Goal: Information Seeking & Learning: Learn about a topic

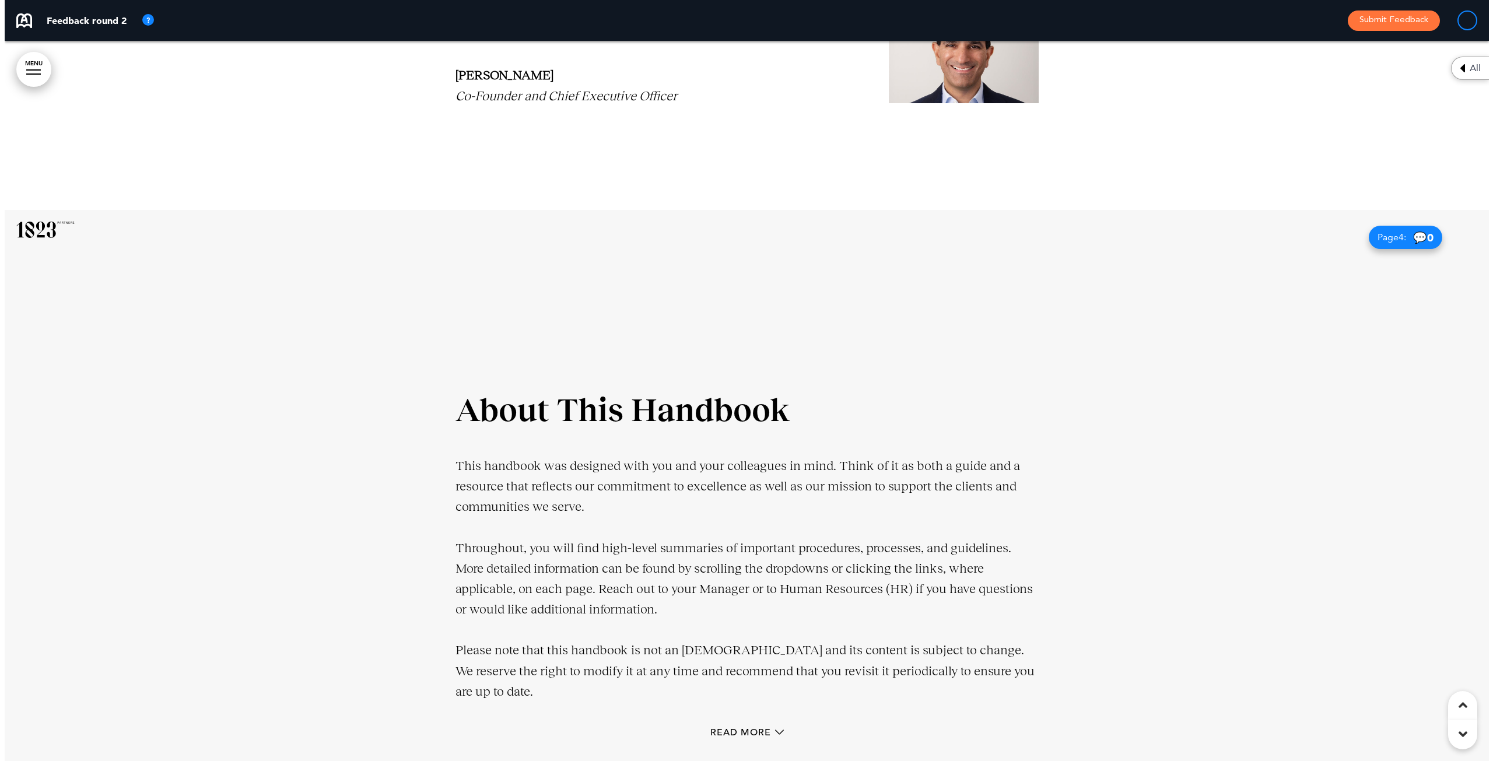
scroll to position [1517, 0]
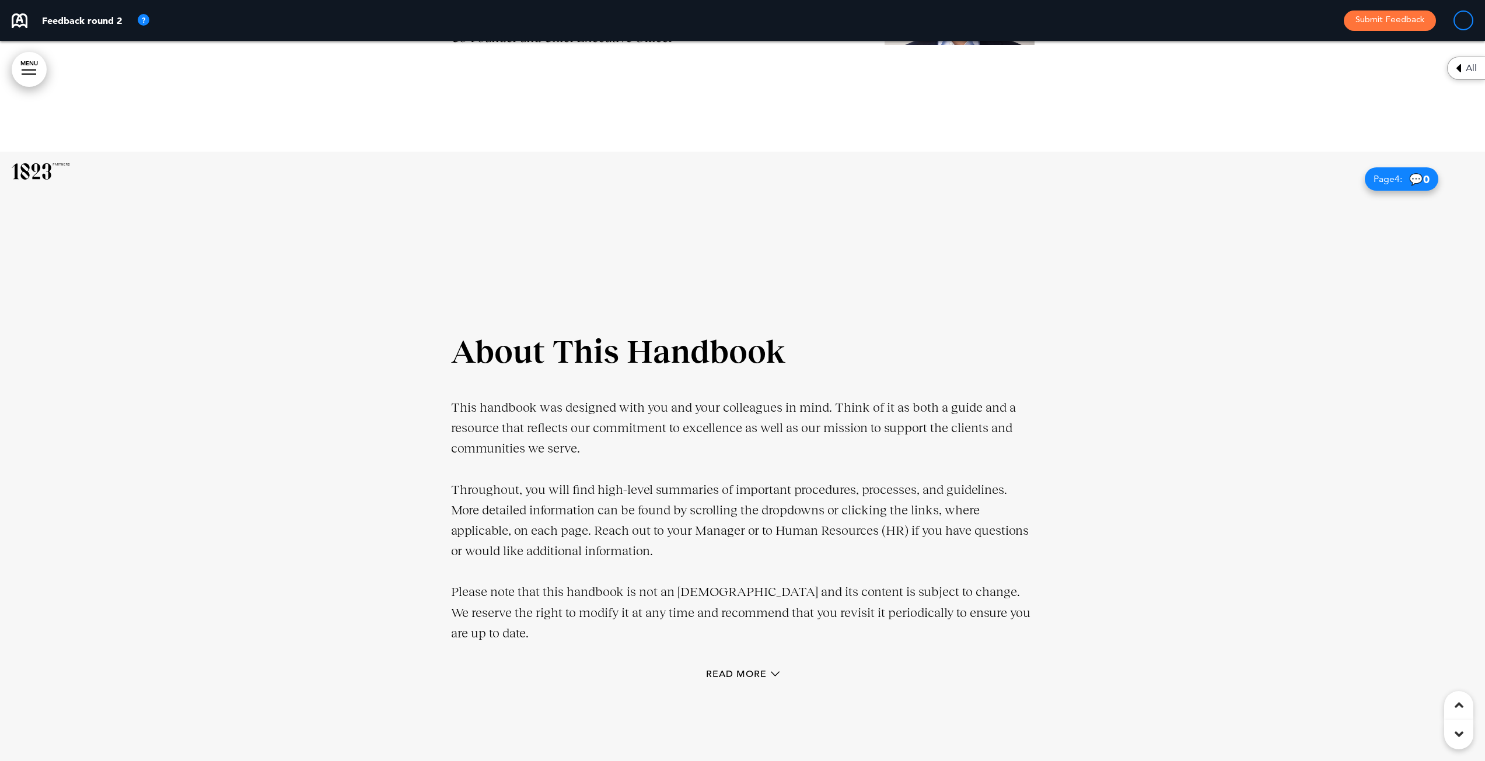
click at [716, 667] on div "Read More" at bounding box center [742, 676] width 583 height 24
click at [712, 664] on div "Read More" at bounding box center [742, 676] width 583 height 24
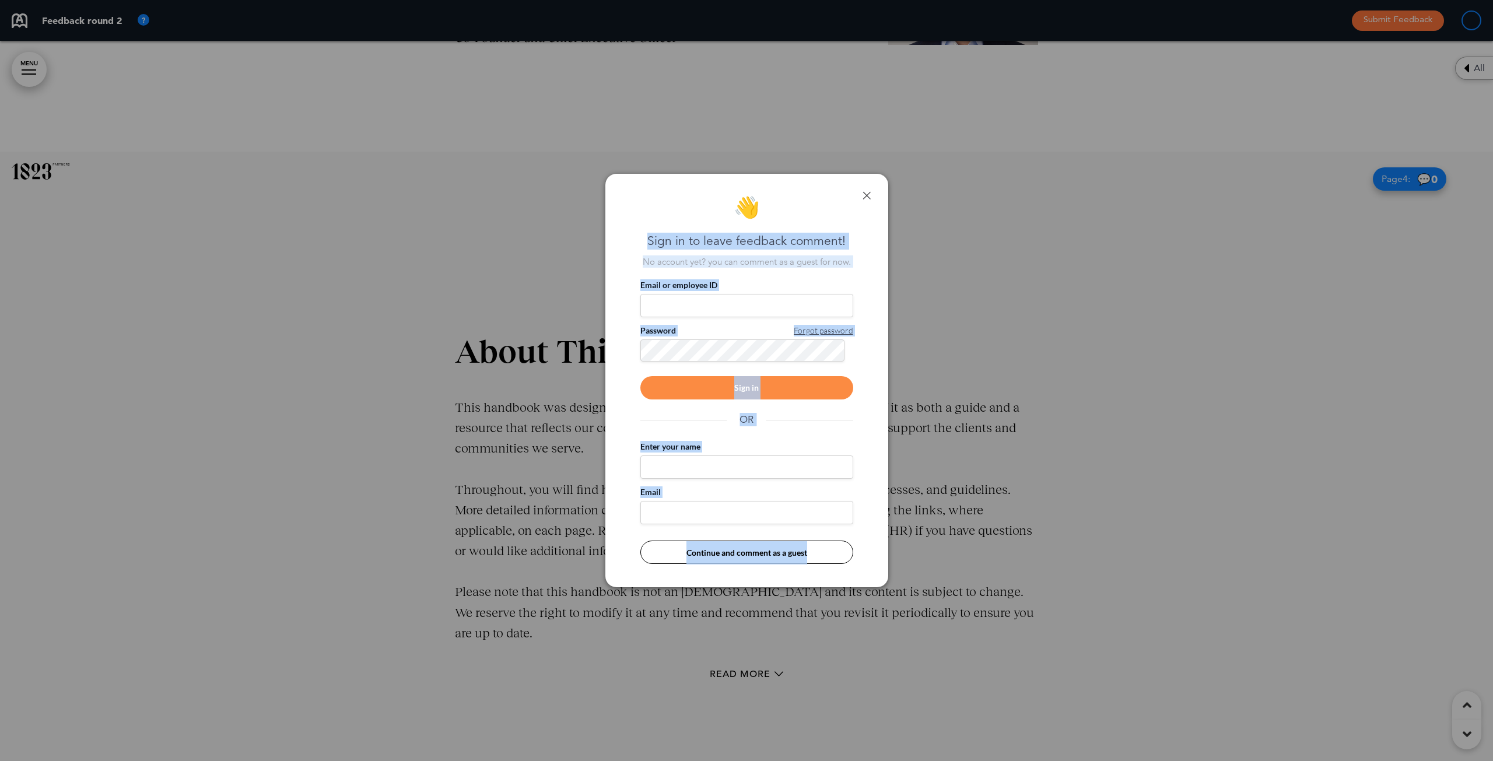
drag, startPoint x: 775, startPoint y: 197, endPoint x: 907, endPoint y: 171, distance: 134.3
click at [907, 171] on div "**********" at bounding box center [746, 380] width 1493 height 761
click at [977, 294] on div at bounding box center [746, 380] width 1493 height 761
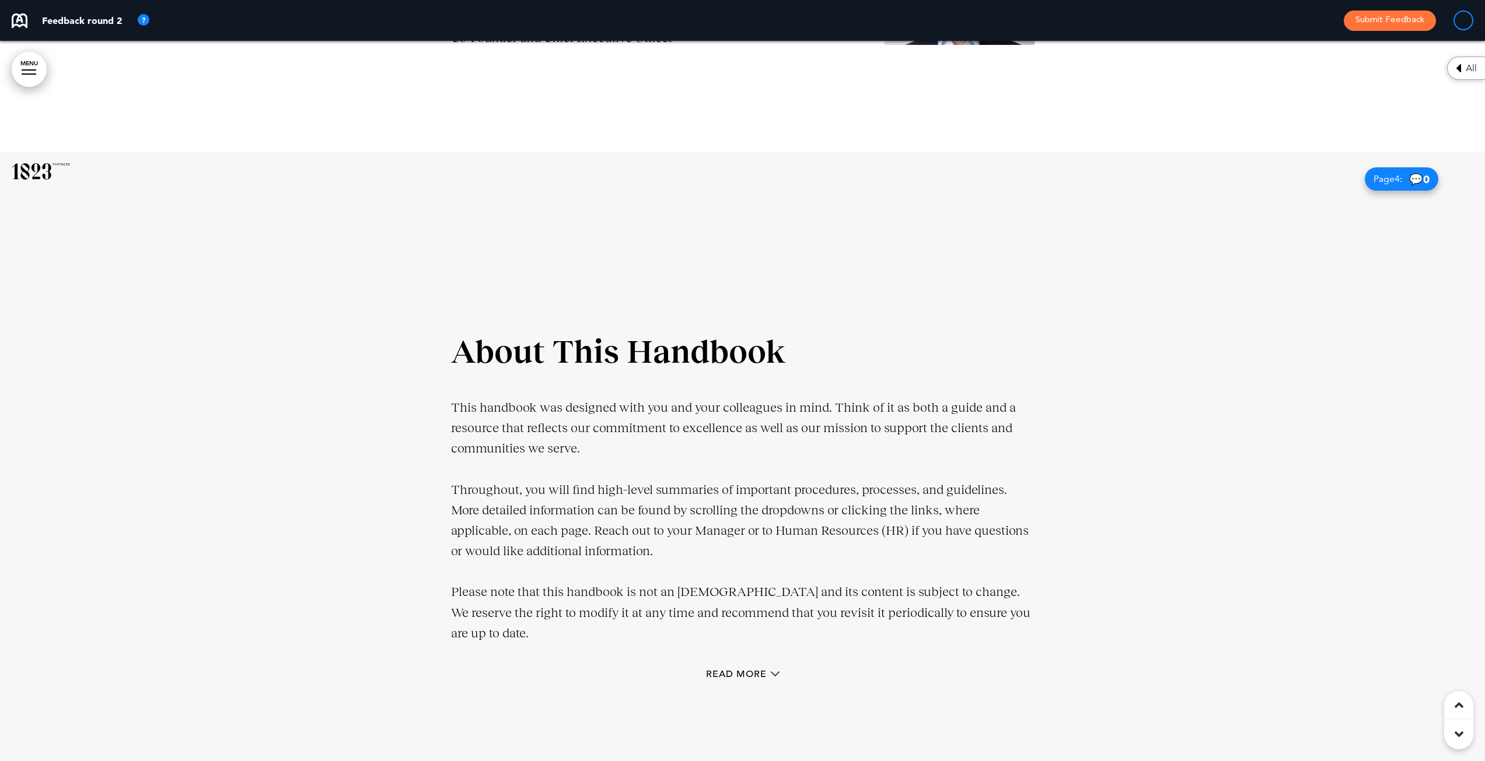
click at [739, 666] on div "Read More" at bounding box center [742, 676] width 583 height 24
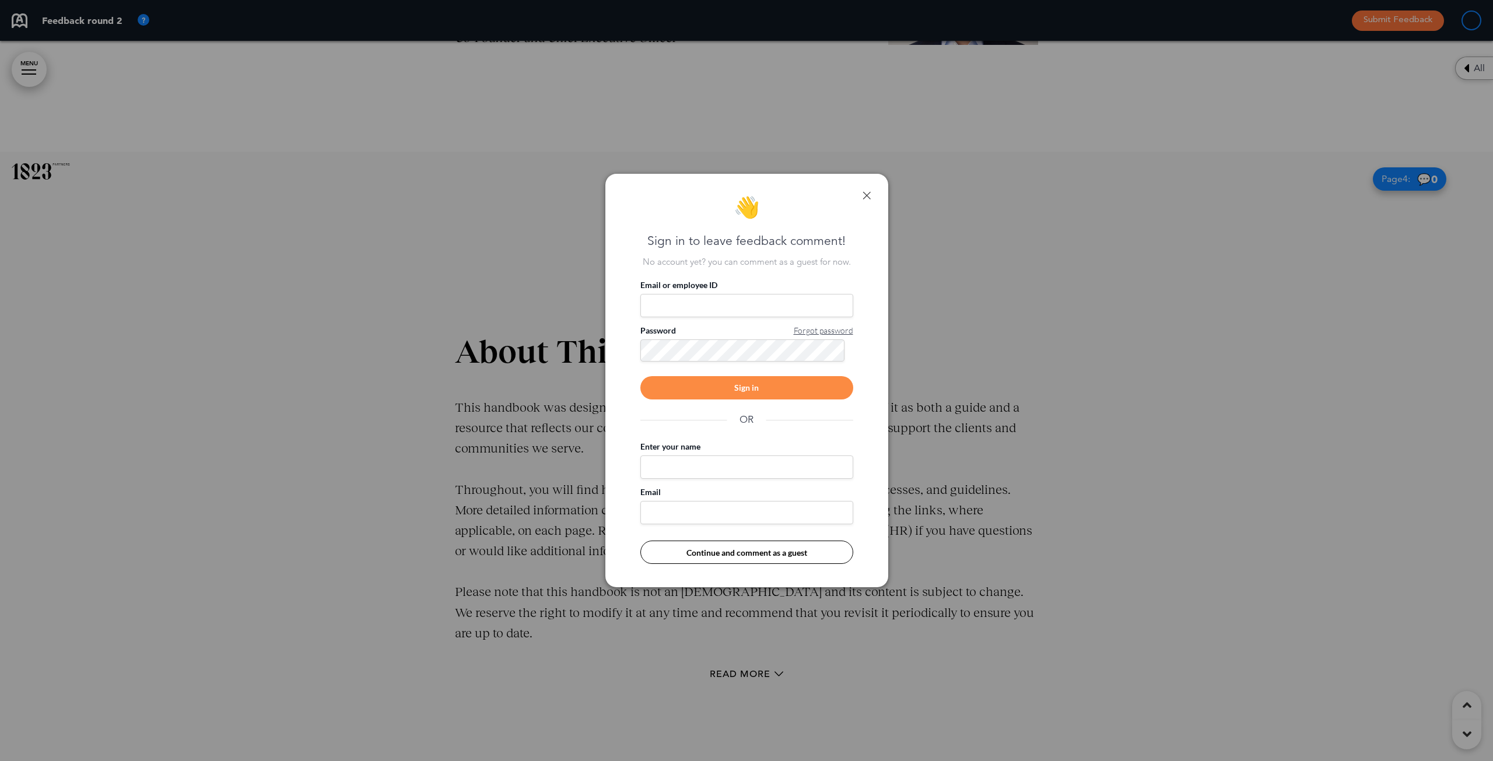
click at [709, 466] on input "Enter your name" at bounding box center [747, 467] width 213 height 23
type input "******"
type input "**********"
click at [709, 558] on button "Continue and comment as a guest" at bounding box center [747, 552] width 213 height 23
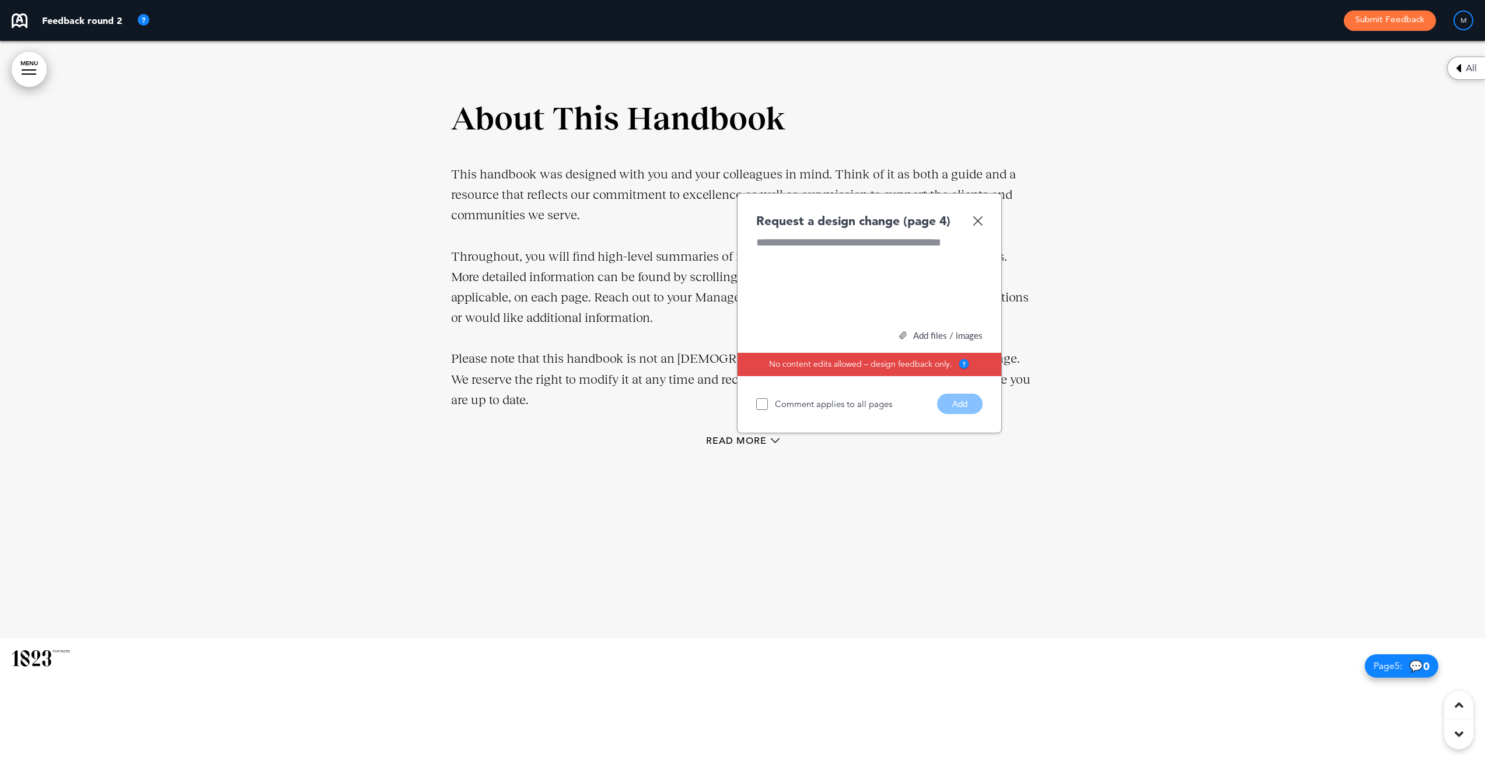
click at [979, 222] on img at bounding box center [977, 221] width 10 height 10
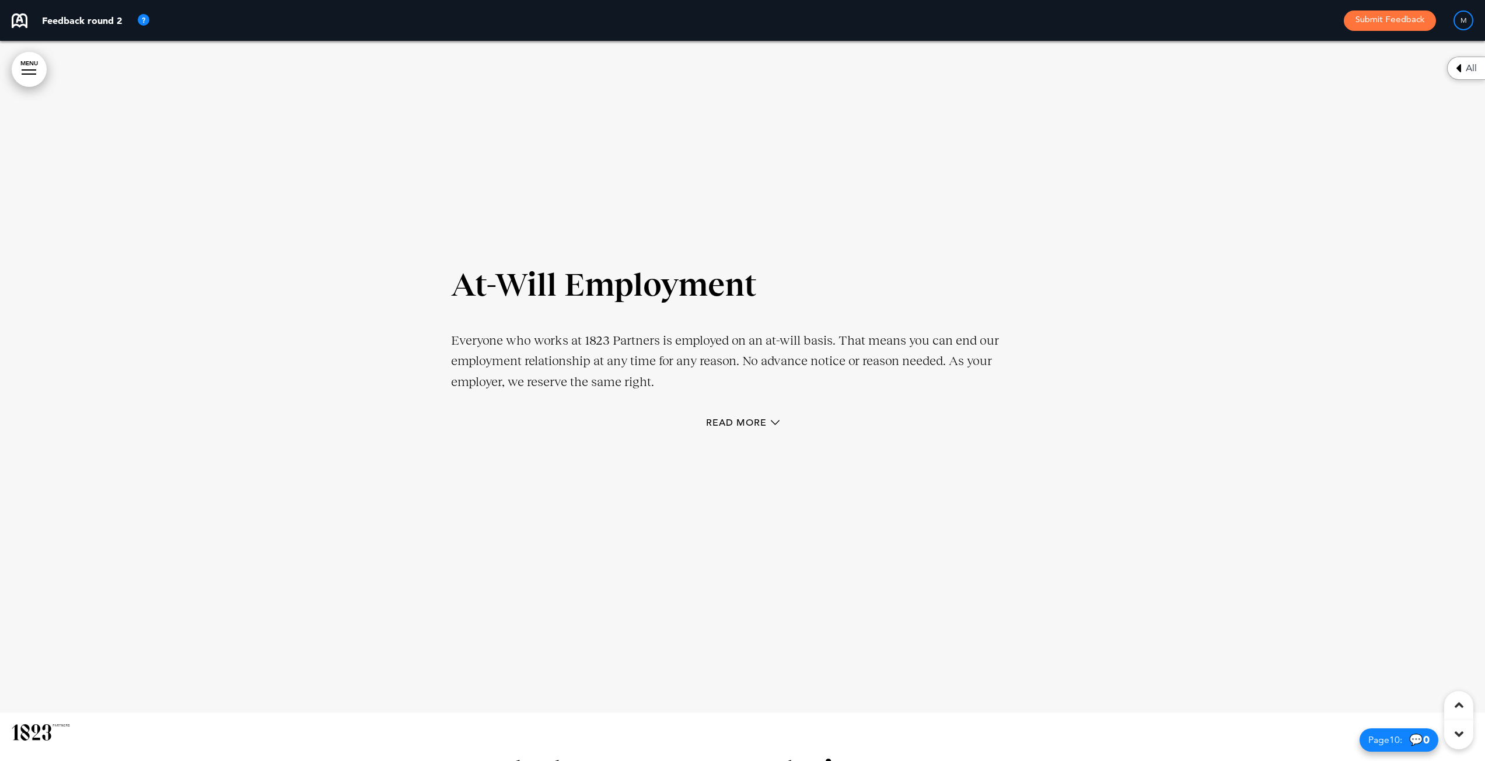
scroll to position [5367, 0]
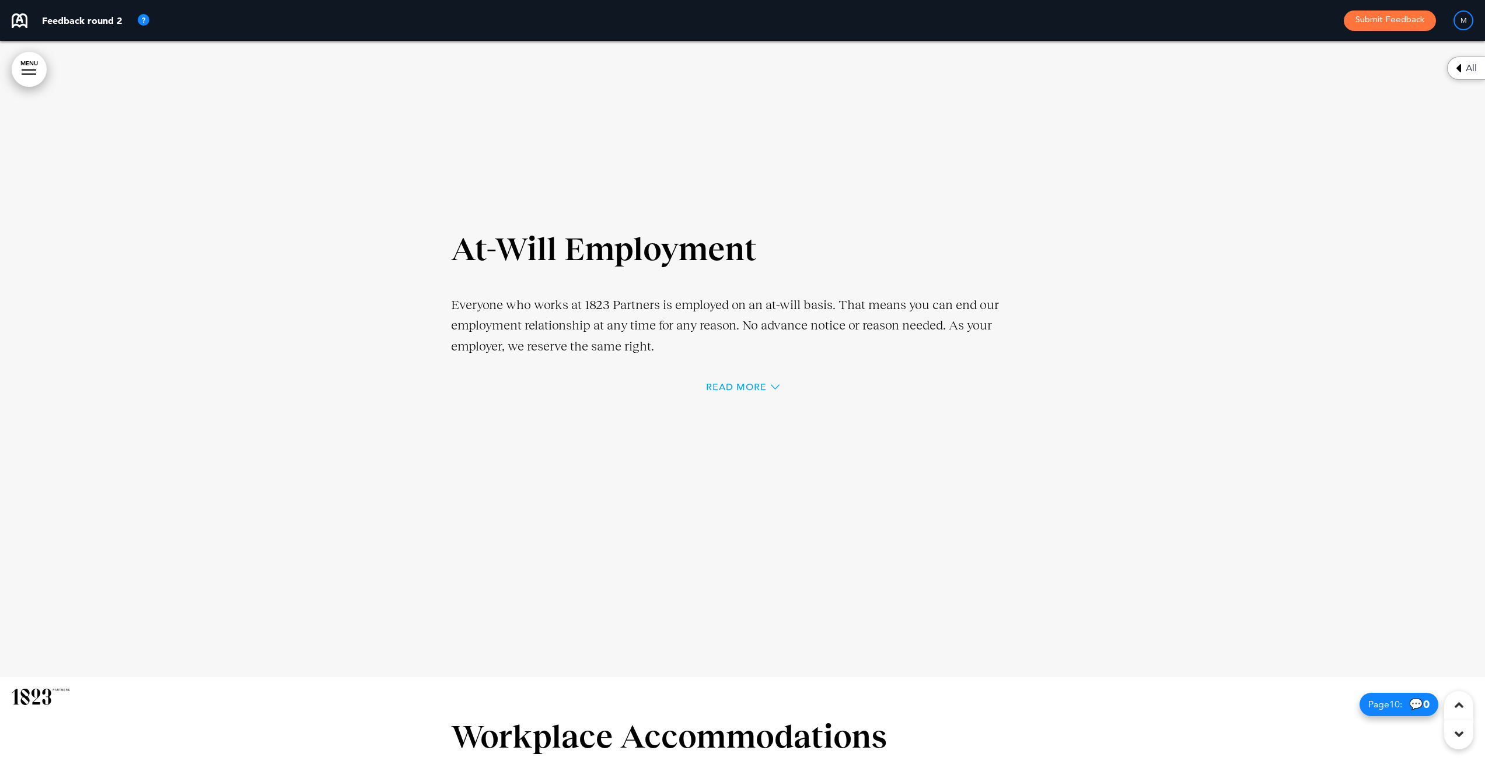
click at [710, 383] on span "Read More" at bounding box center [736, 387] width 61 height 9
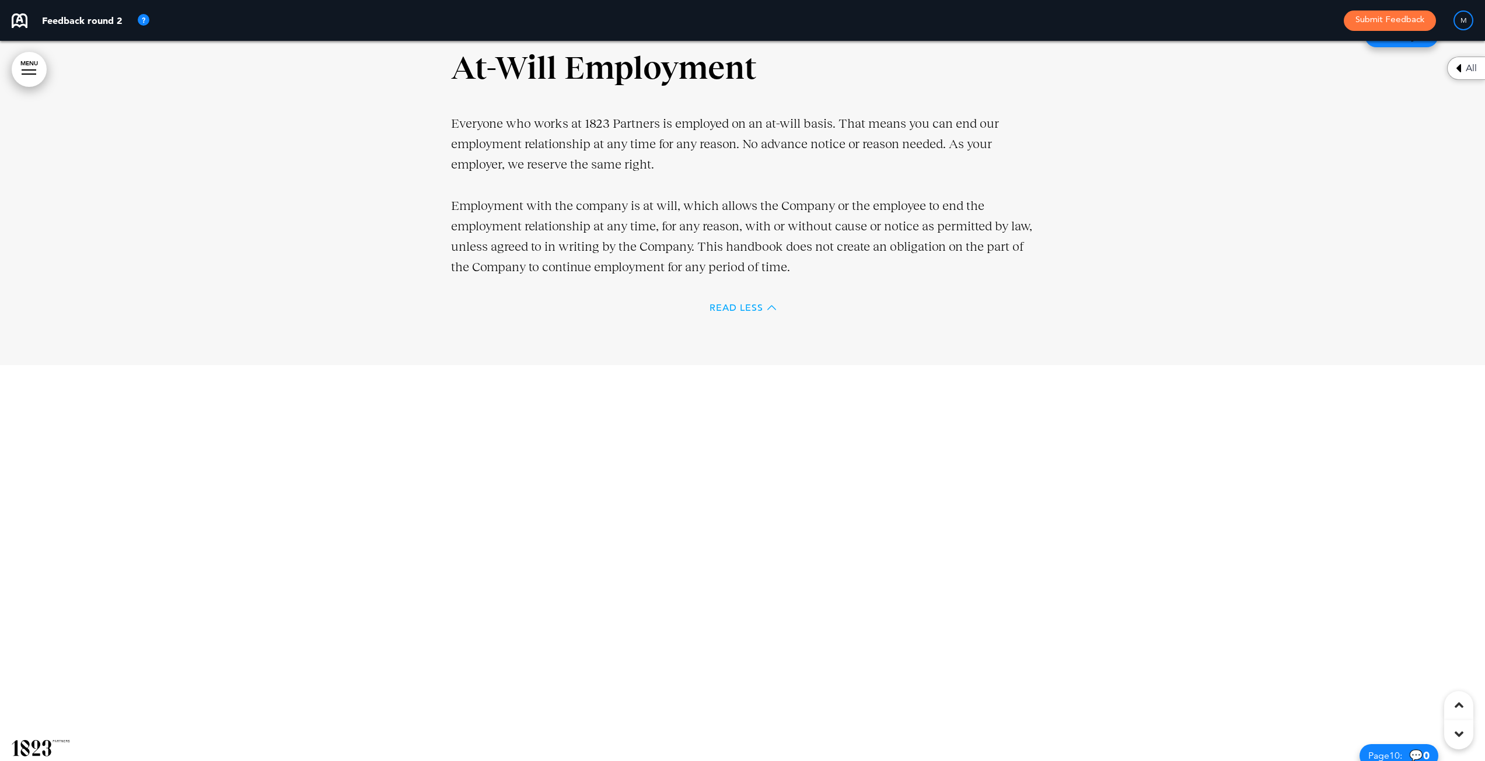
click at [712, 304] on span "Read Less" at bounding box center [736, 307] width 54 height 9
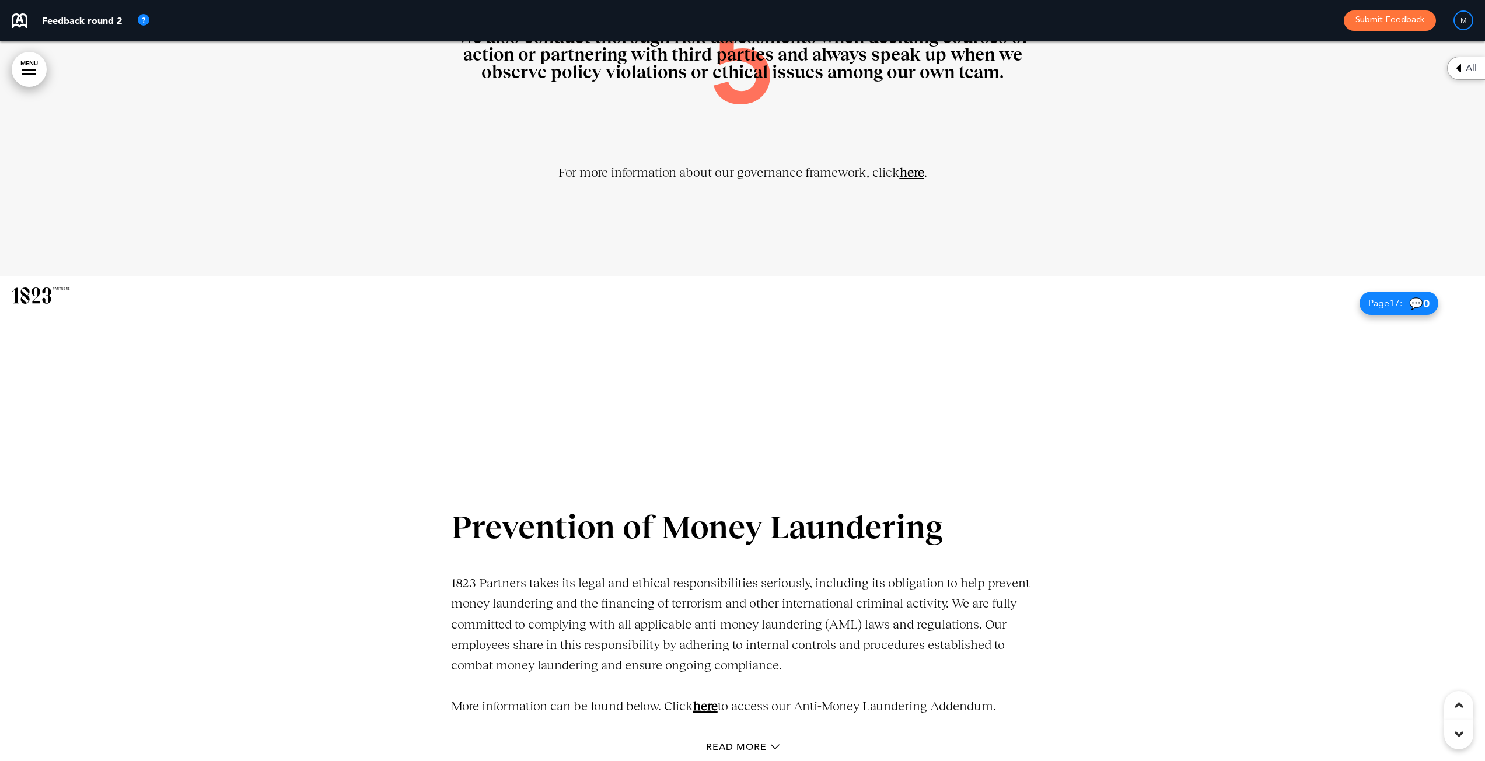
scroll to position [10591, 0]
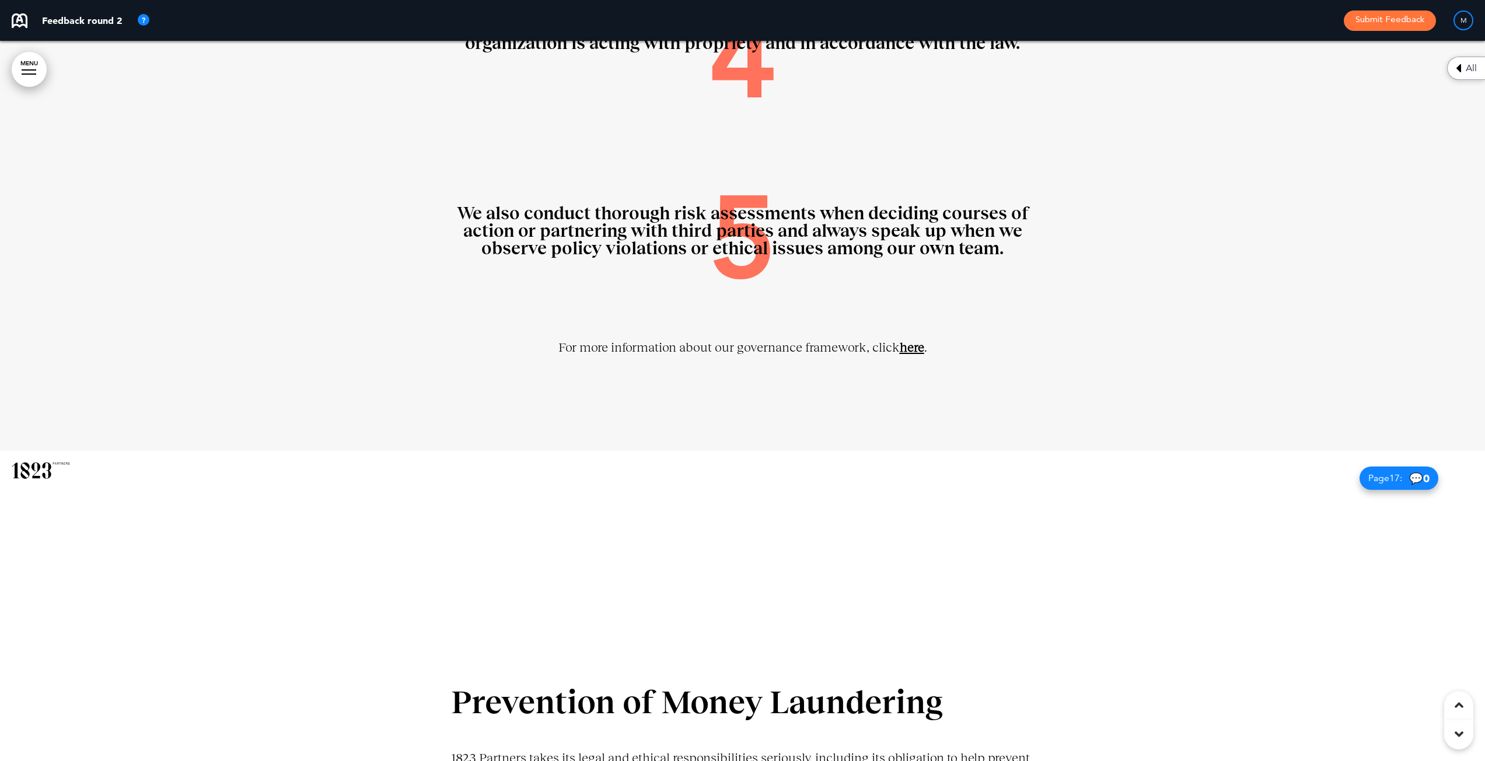
click at [897, 343] on p "For more information about our governance framework, click here ." at bounding box center [742, 347] width 583 height 20
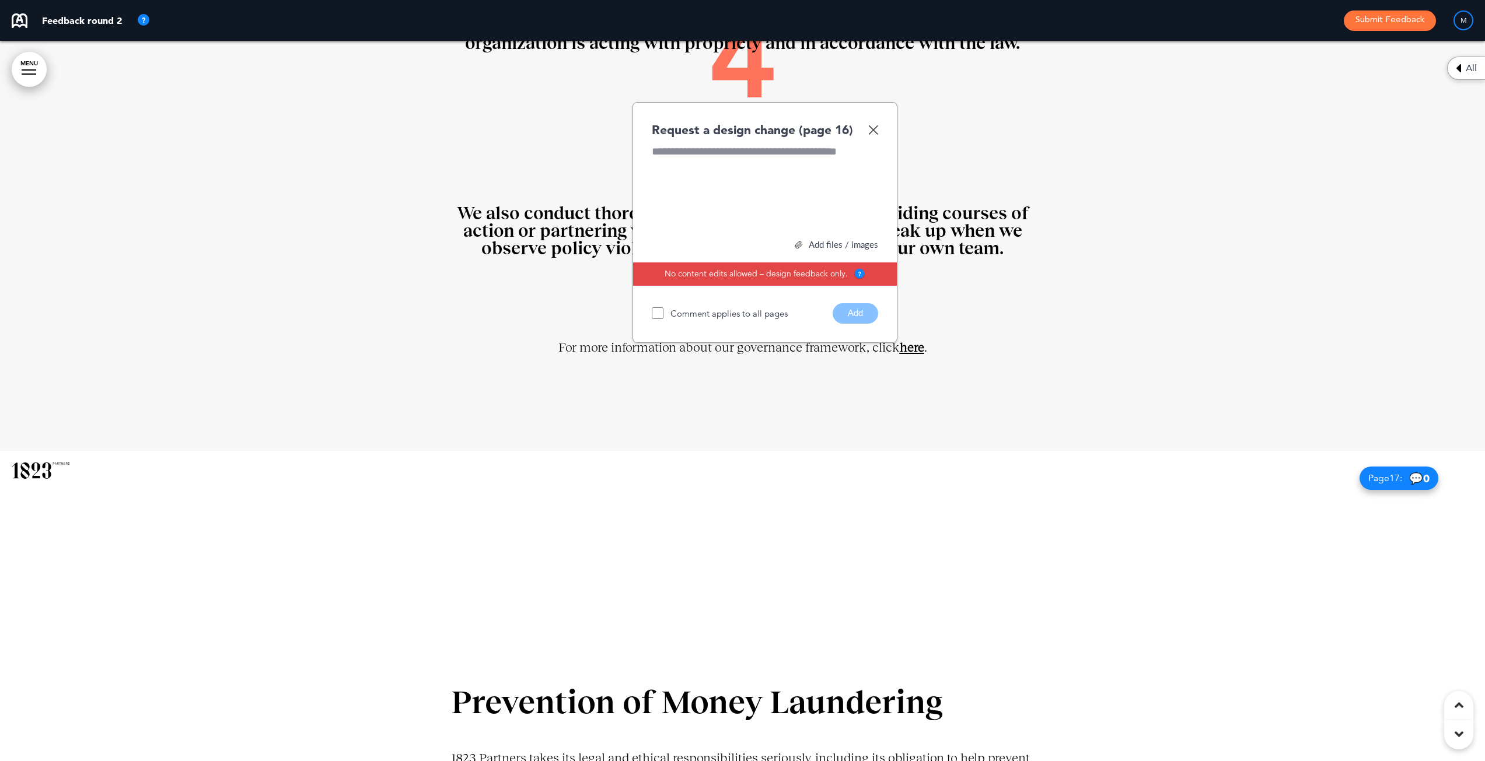
click at [914, 351] on link "here" at bounding box center [912, 347] width 25 height 15
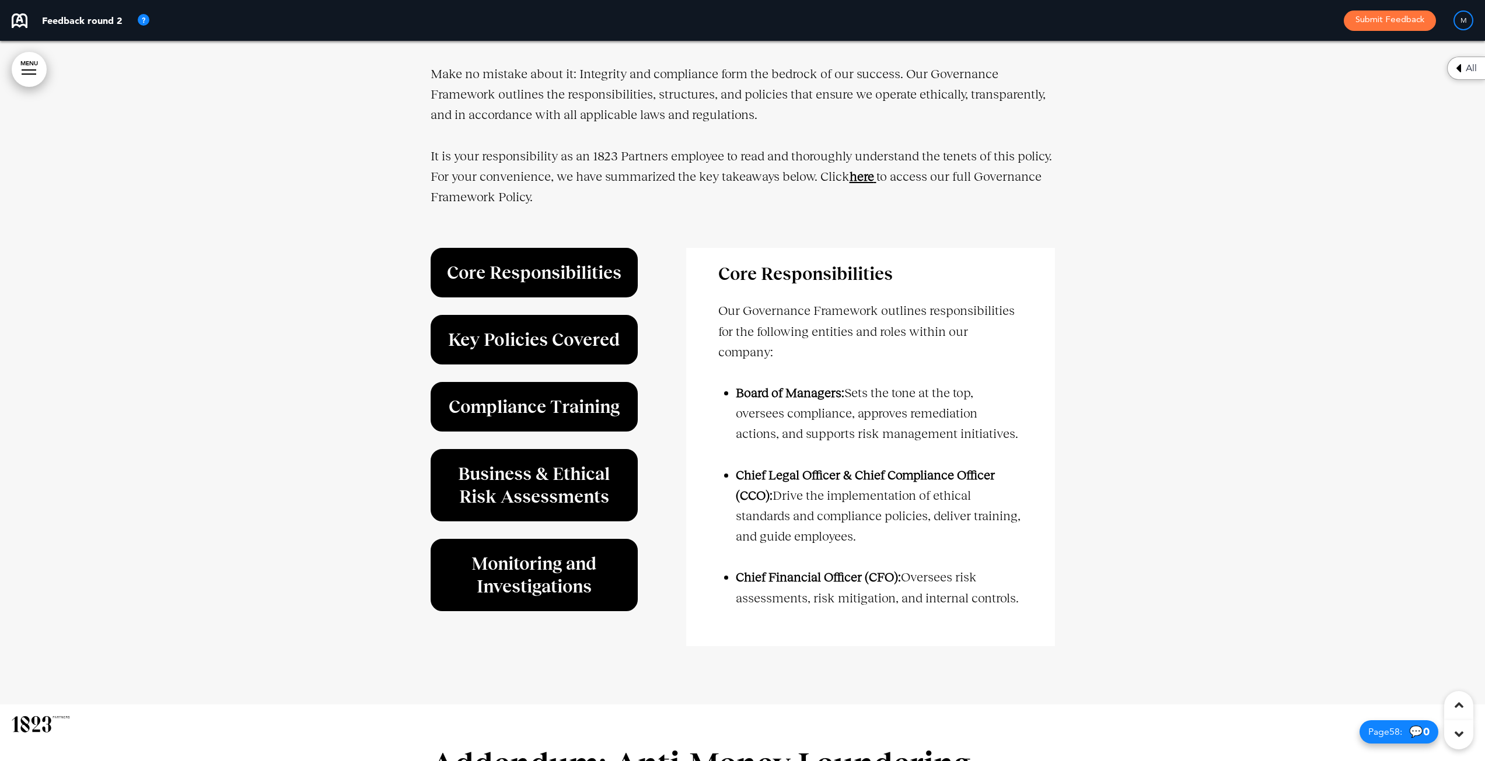
click at [904, 366] on p at bounding box center [870, 372] width 304 height 20
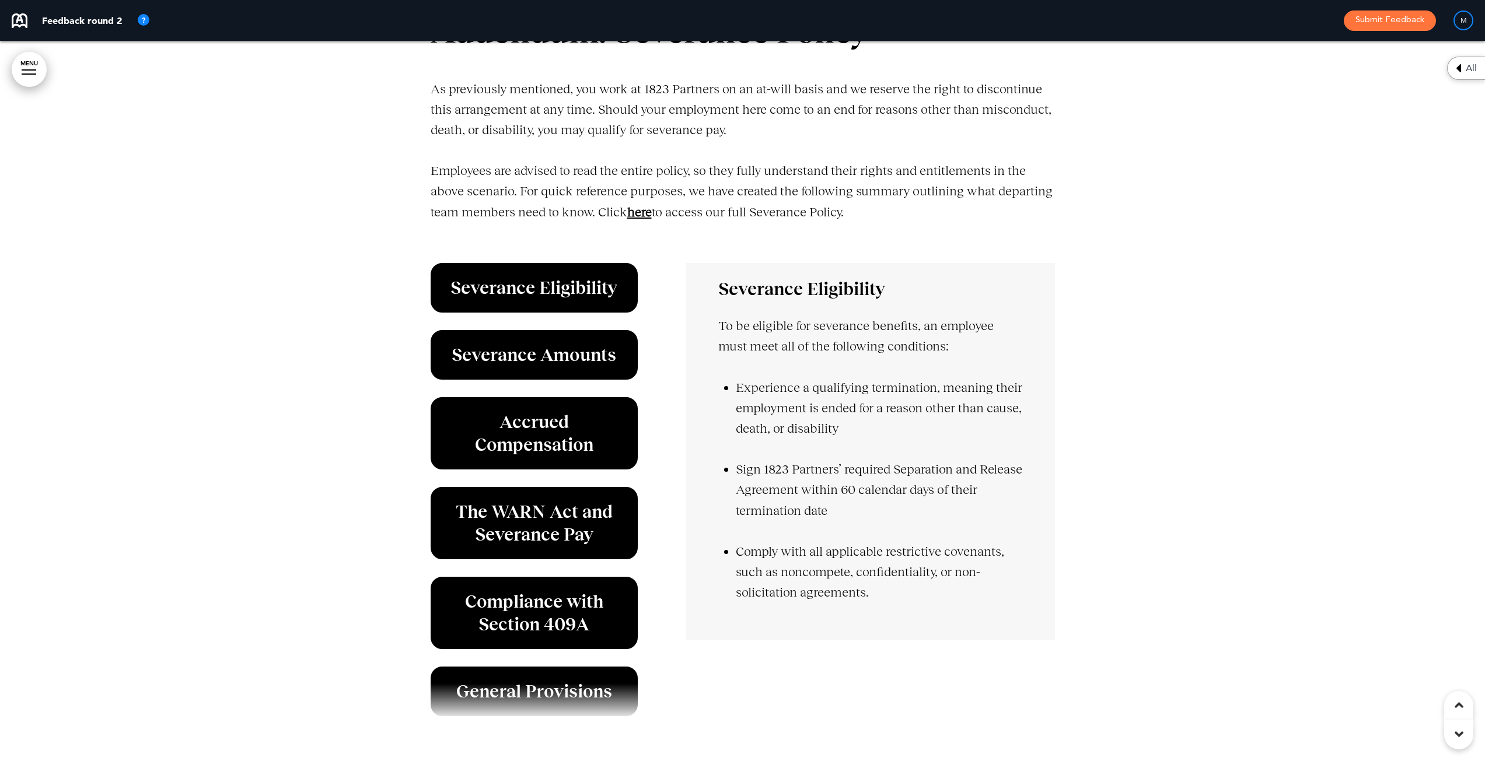
scroll to position [39179, 0]
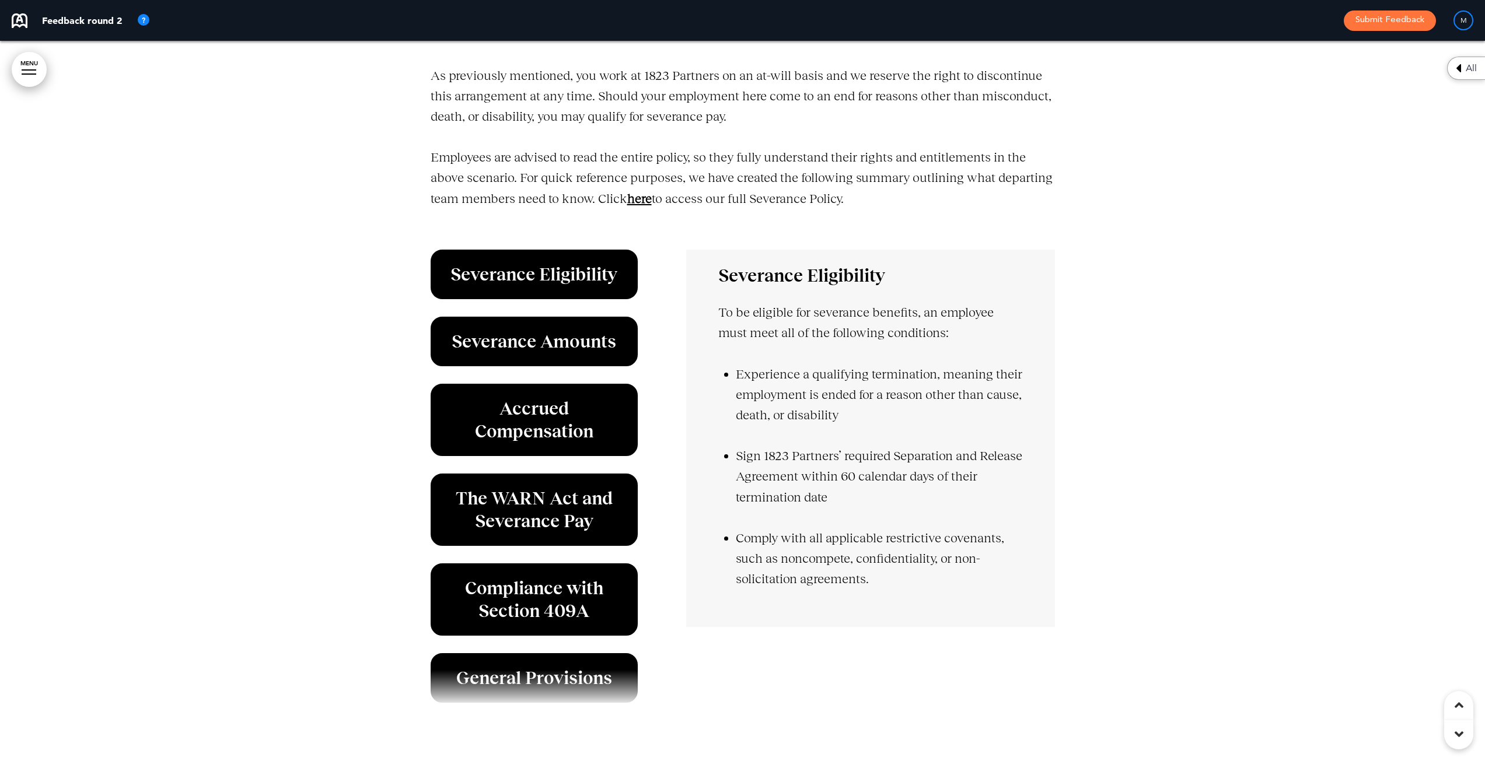
click at [646, 206] on strong "here" at bounding box center [639, 198] width 25 height 15
click at [644, 206] on strong "here" at bounding box center [639, 198] width 25 height 15
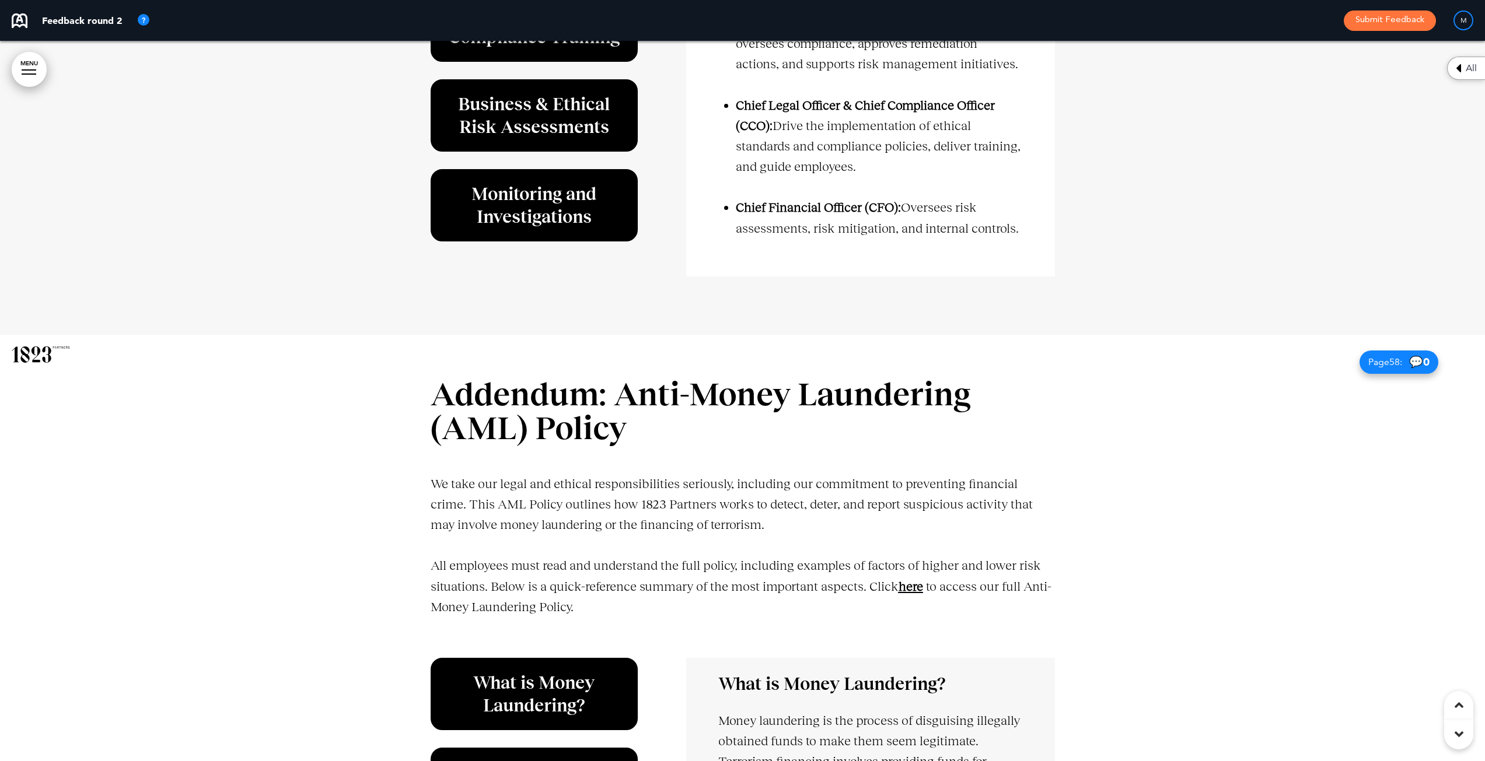
scroll to position [40520, 0]
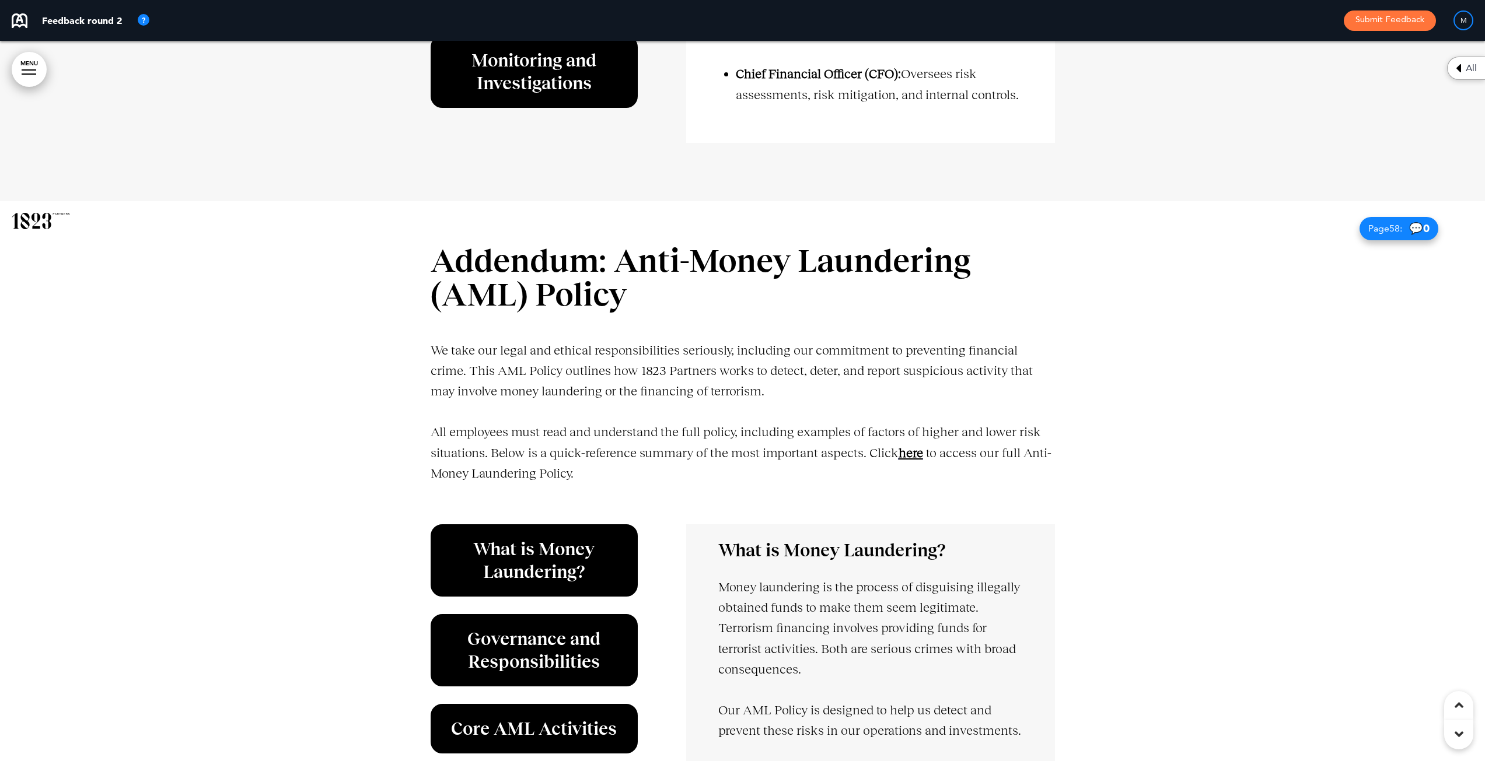
click at [1096, 428] on div at bounding box center [742, 550] width 1485 height 698
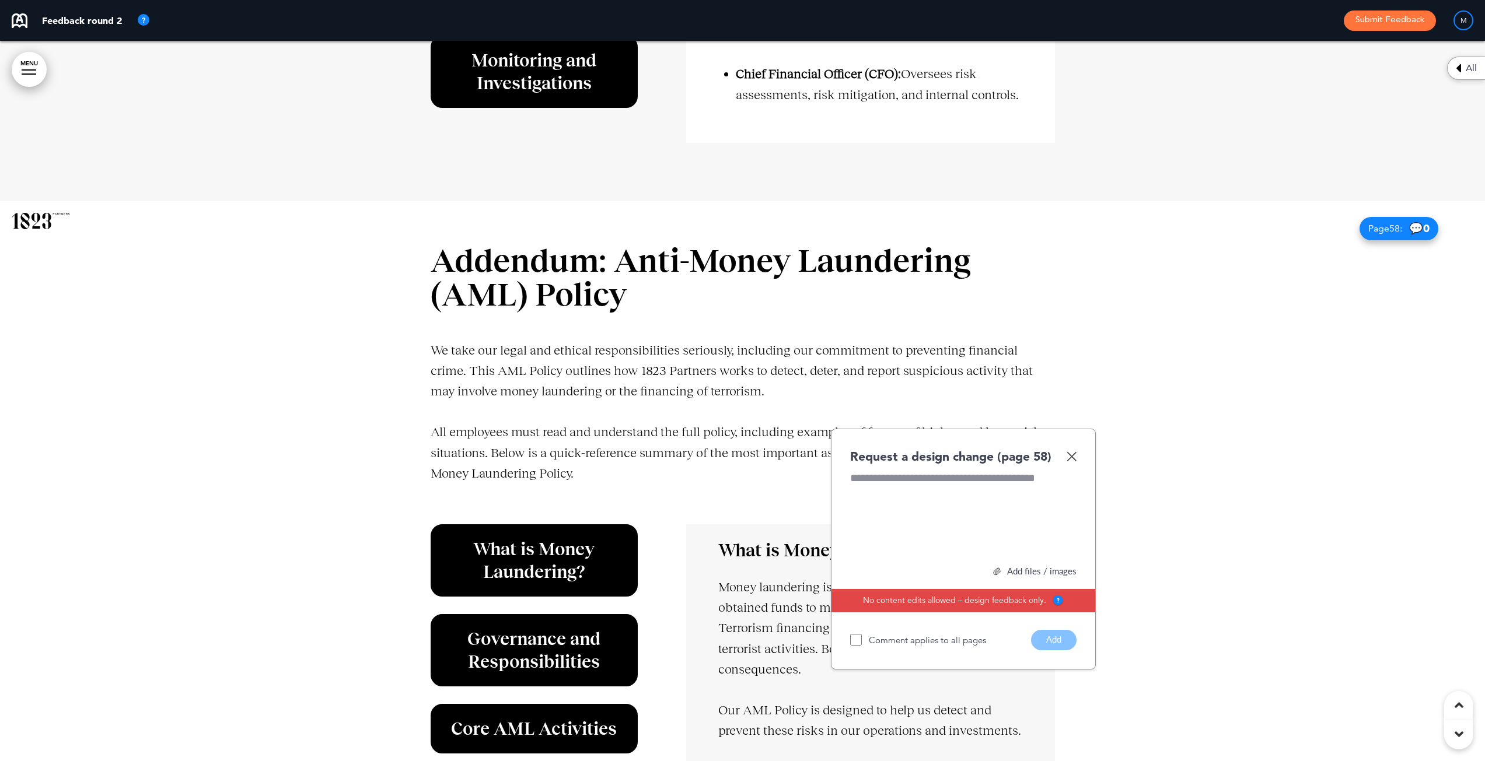
click at [1077, 457] on div "Request a design change (page 58) Add files / images Select or drag & drop your…" at bounding box center [963, 549] width 265 height 241
click at [1075, 457] on img at bounding box center [1071, 457] width 10 height 10
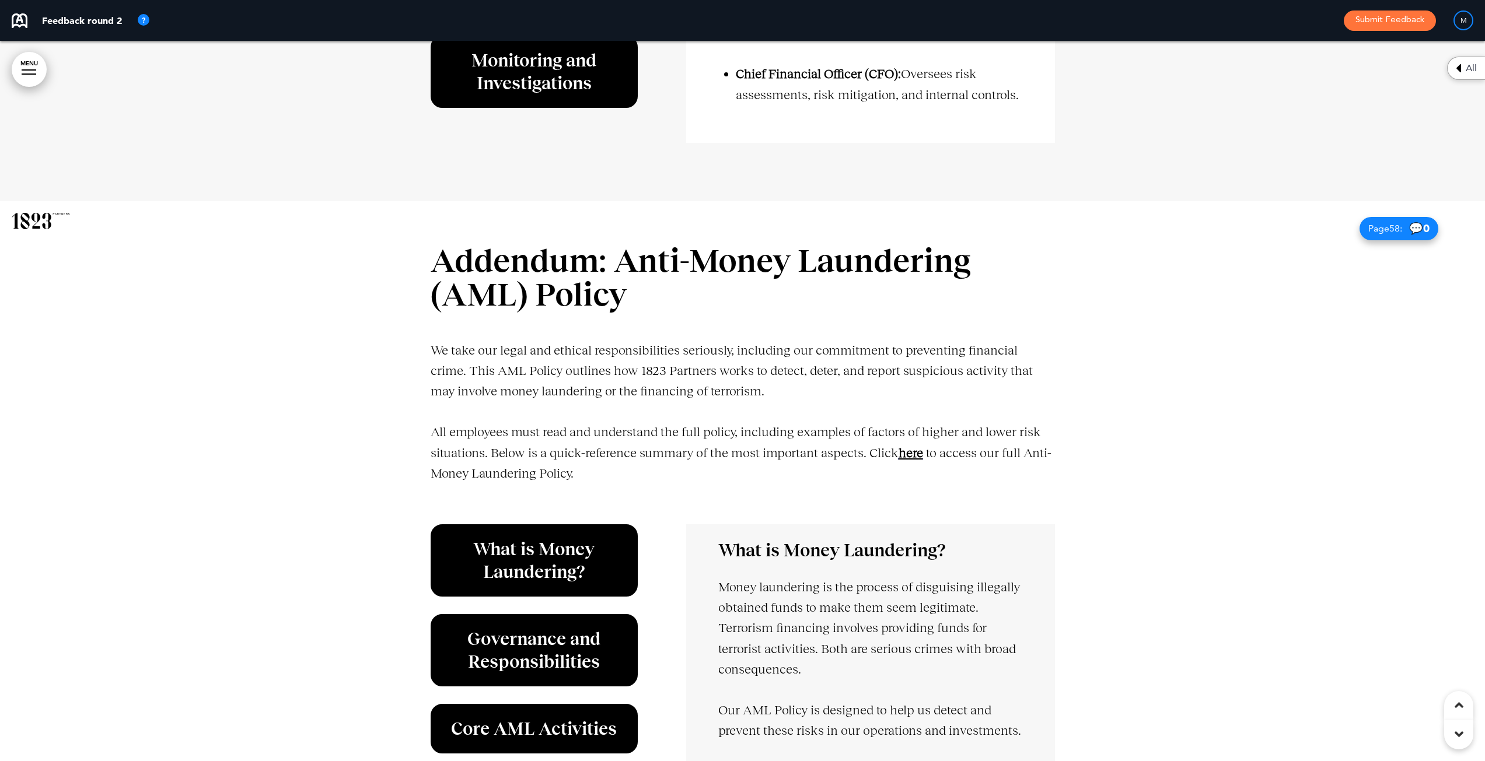
click at [908, 449] on span "here" at bounding box center [910, 453] width 25 height 15
click at [913, 452] on span "here" at bounding box center [910, 453] width 25 height 15
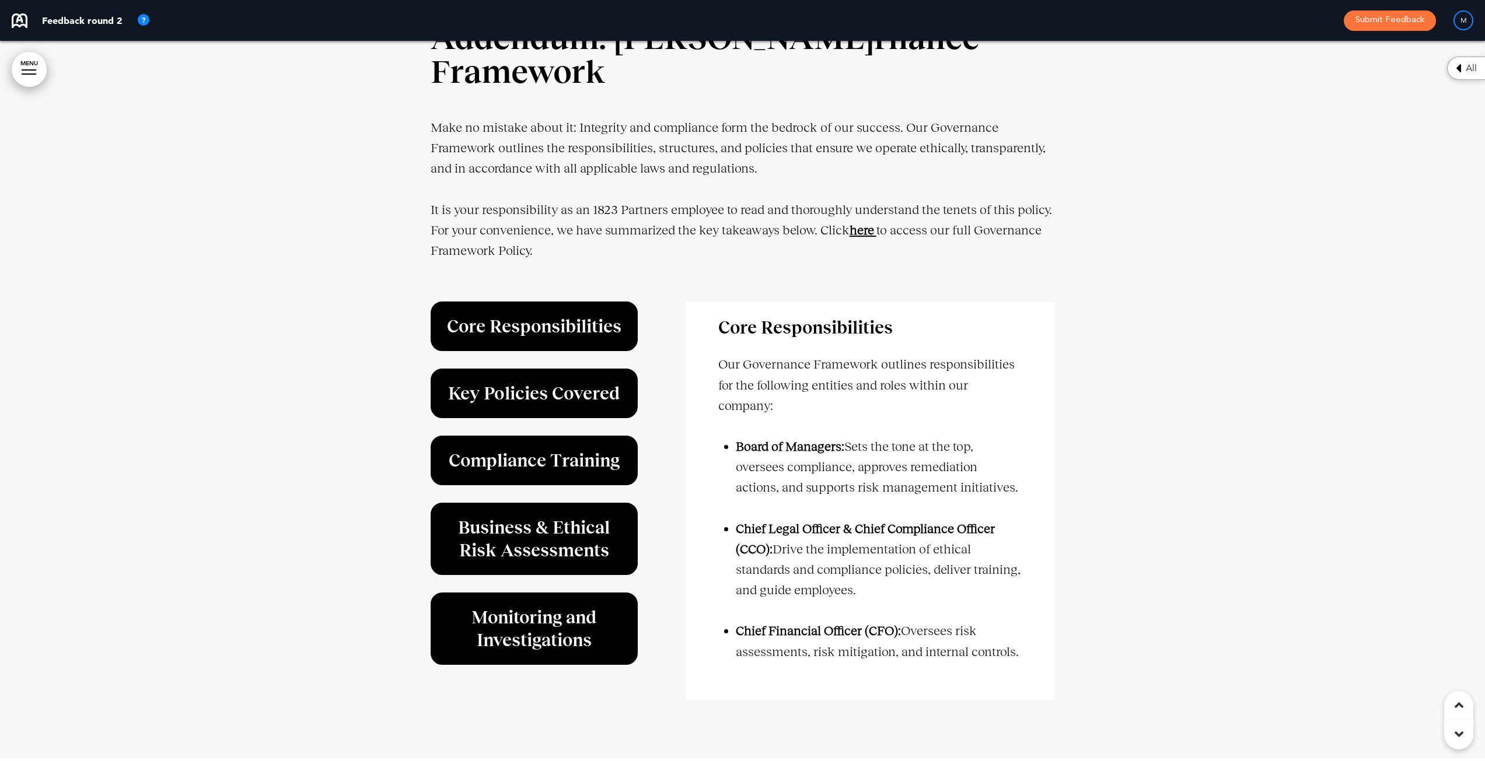
scroll to position [39820, 0]
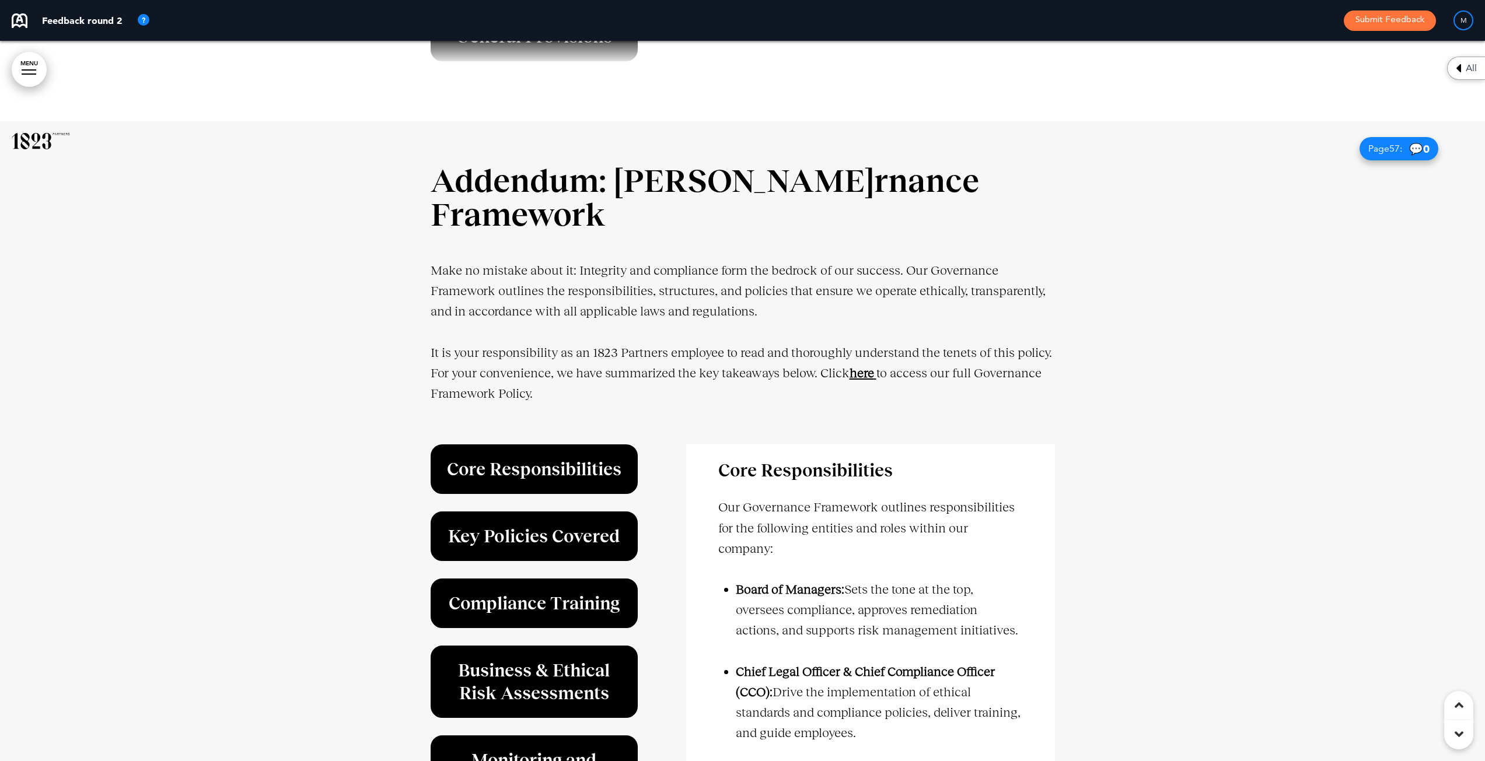
click at [862, 365] on p "It is your responsibility as an 1823 Partners employee to read and thoroughly u…" at bounding box center [743, 383] width 624 height 82
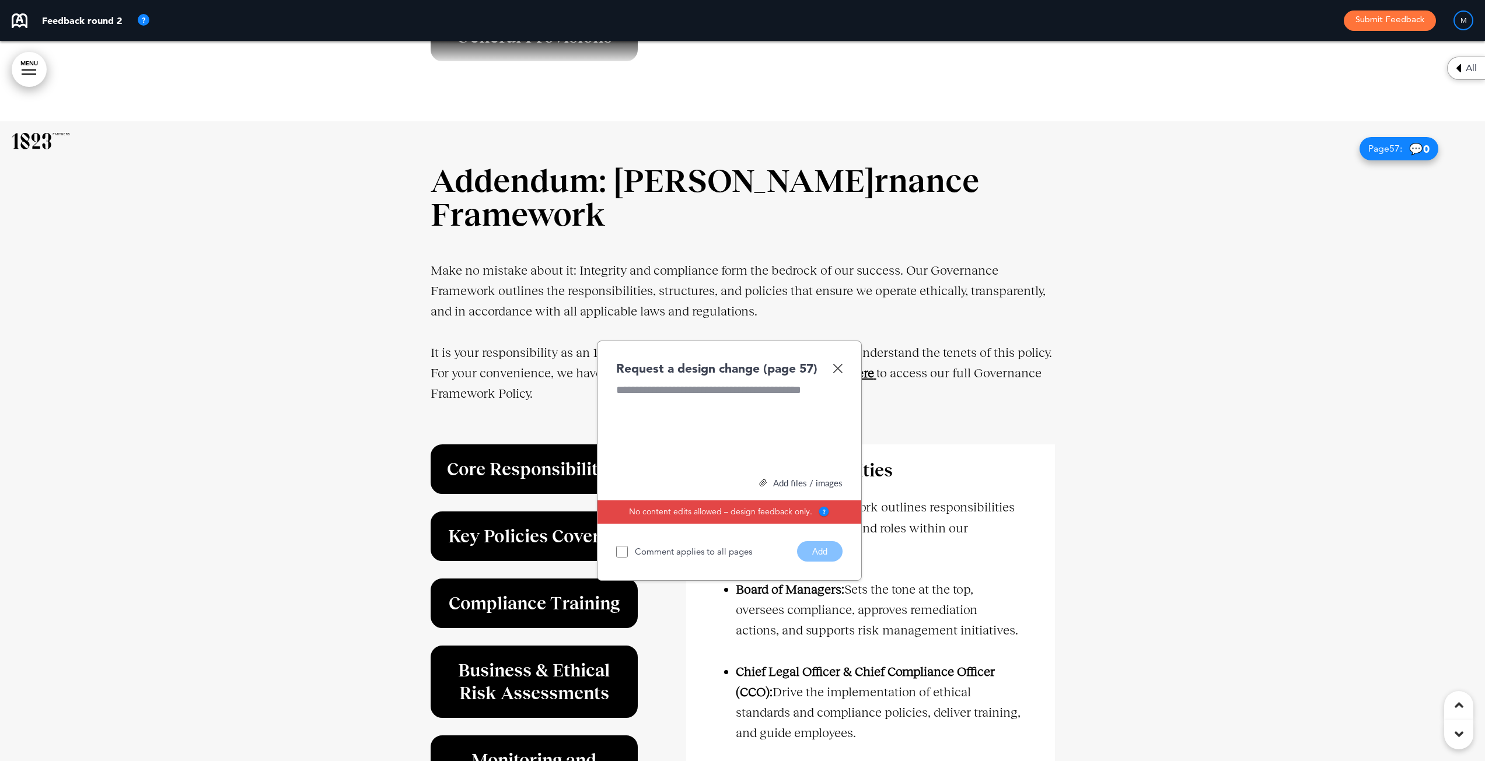
click at [901, 372] on p "It is your responsibility as an 1823 Partners employee to read and thoroughly u…" at bounding box center [743, 383] width 624 height 82
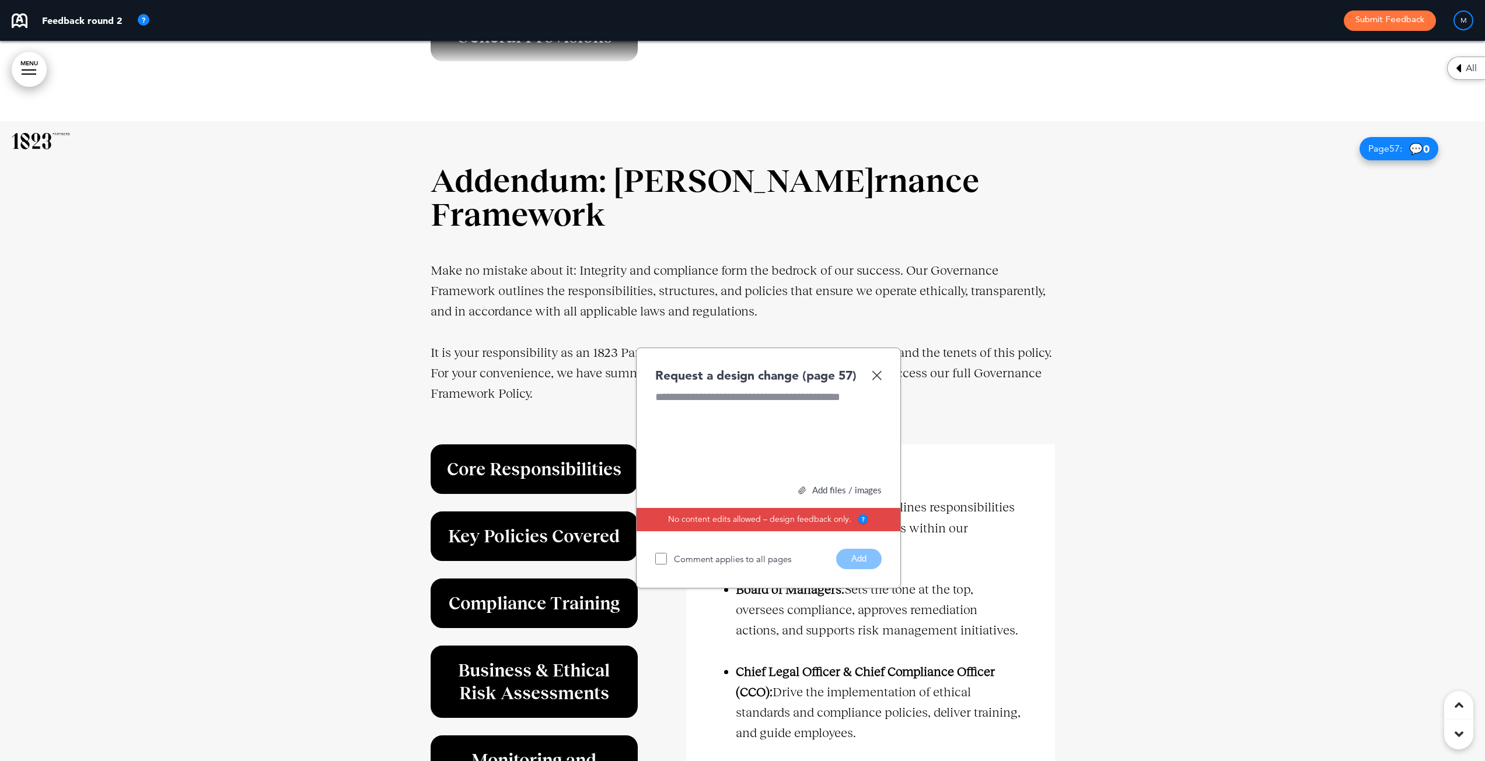
click at [879, 380] on img at bounding box center [877, 375] width 10 height 10
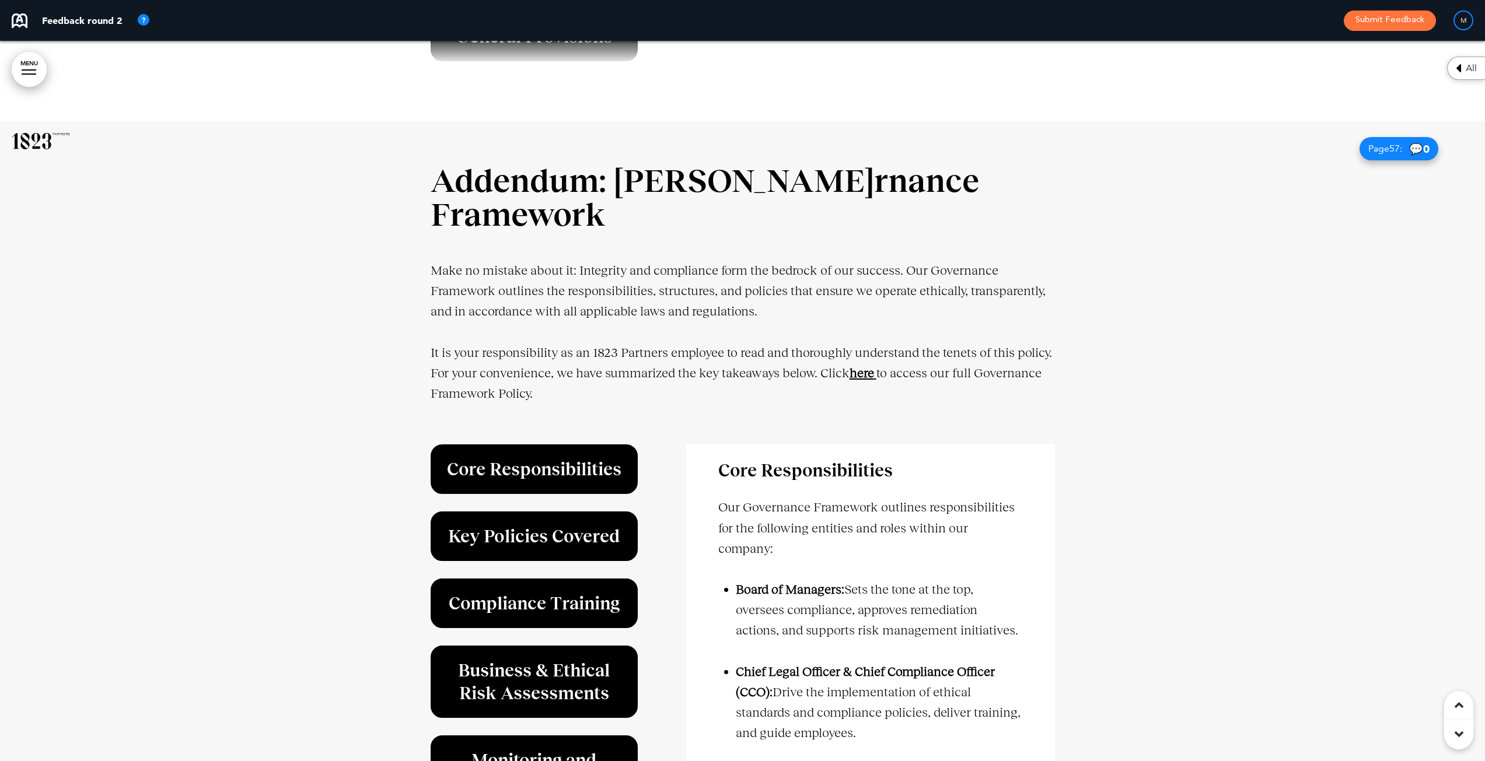
click at [865, 370] on strong "here" at bounding box center [861, 373] width 25 height 15
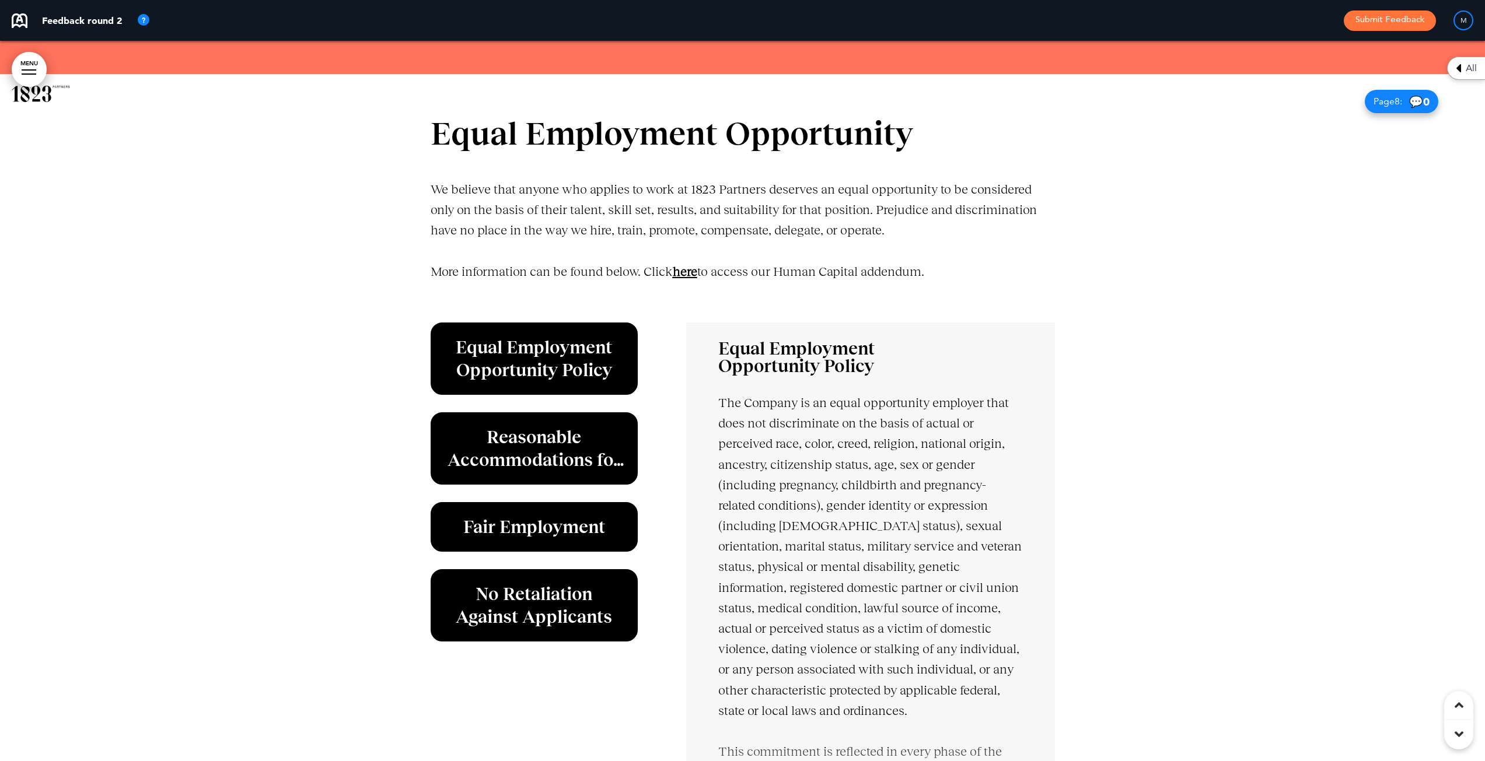
scroll to position [4425, 0]
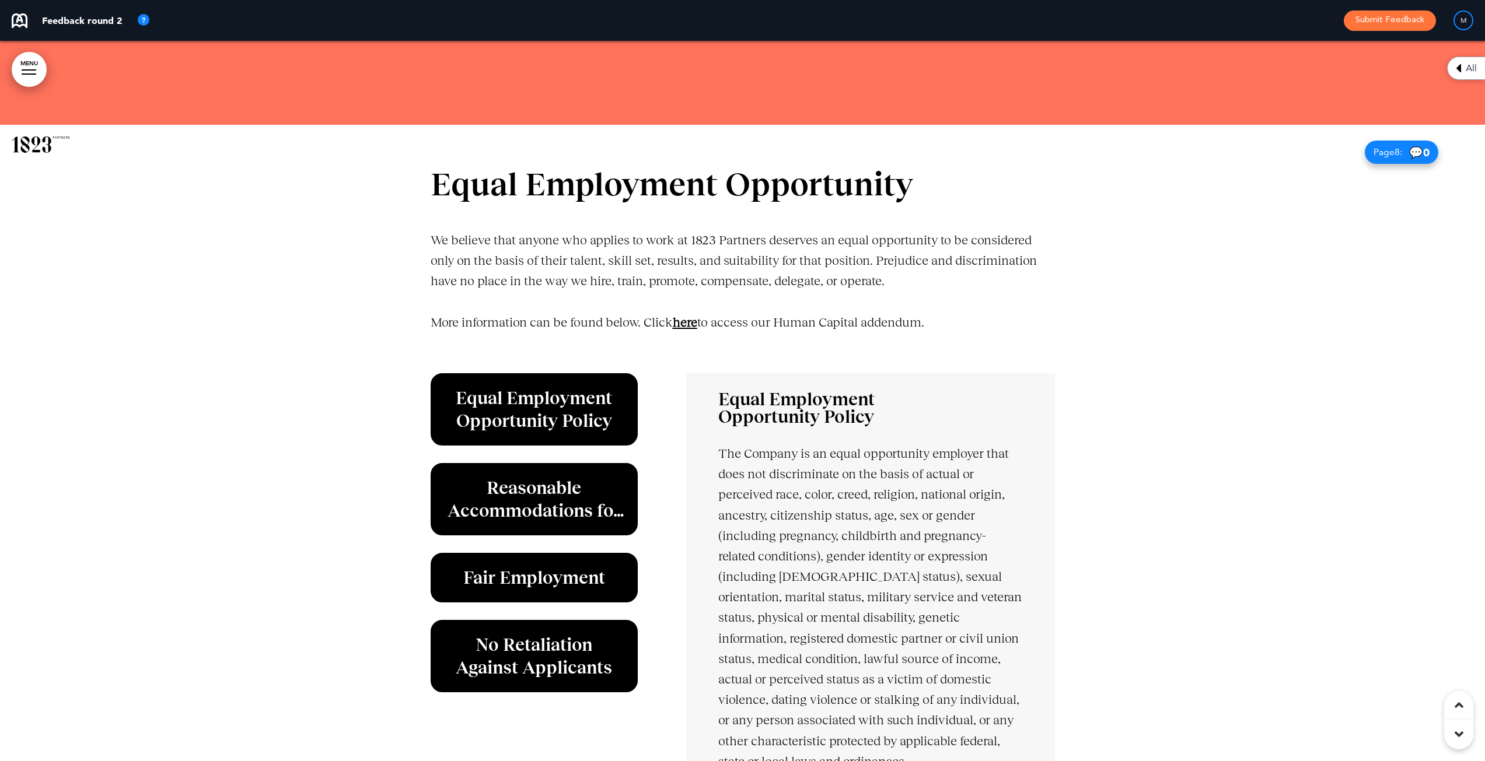
click at [692, 324] on link "here" at bounding box center [685, 322] width 25 height 15
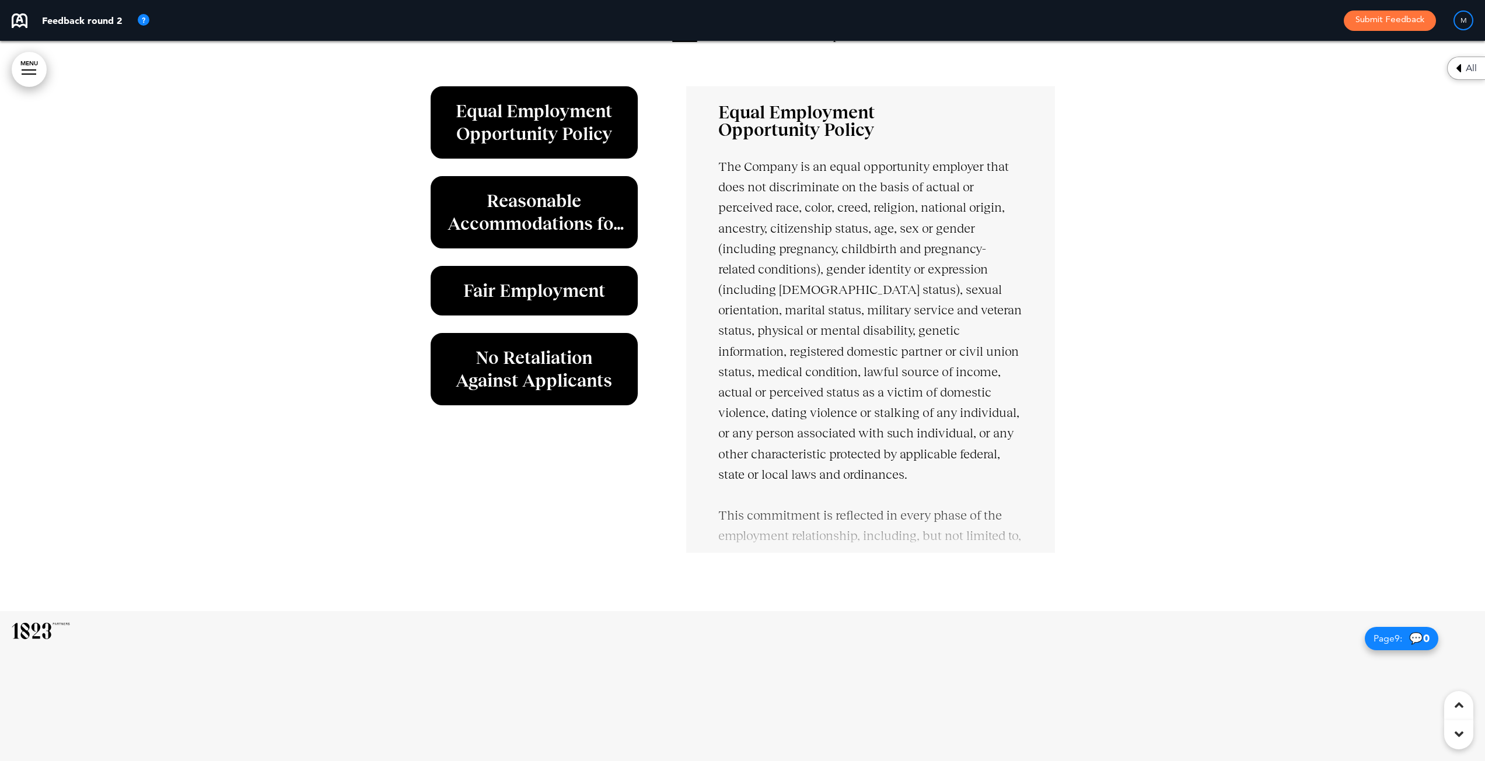
scroll to position [4717, 0]
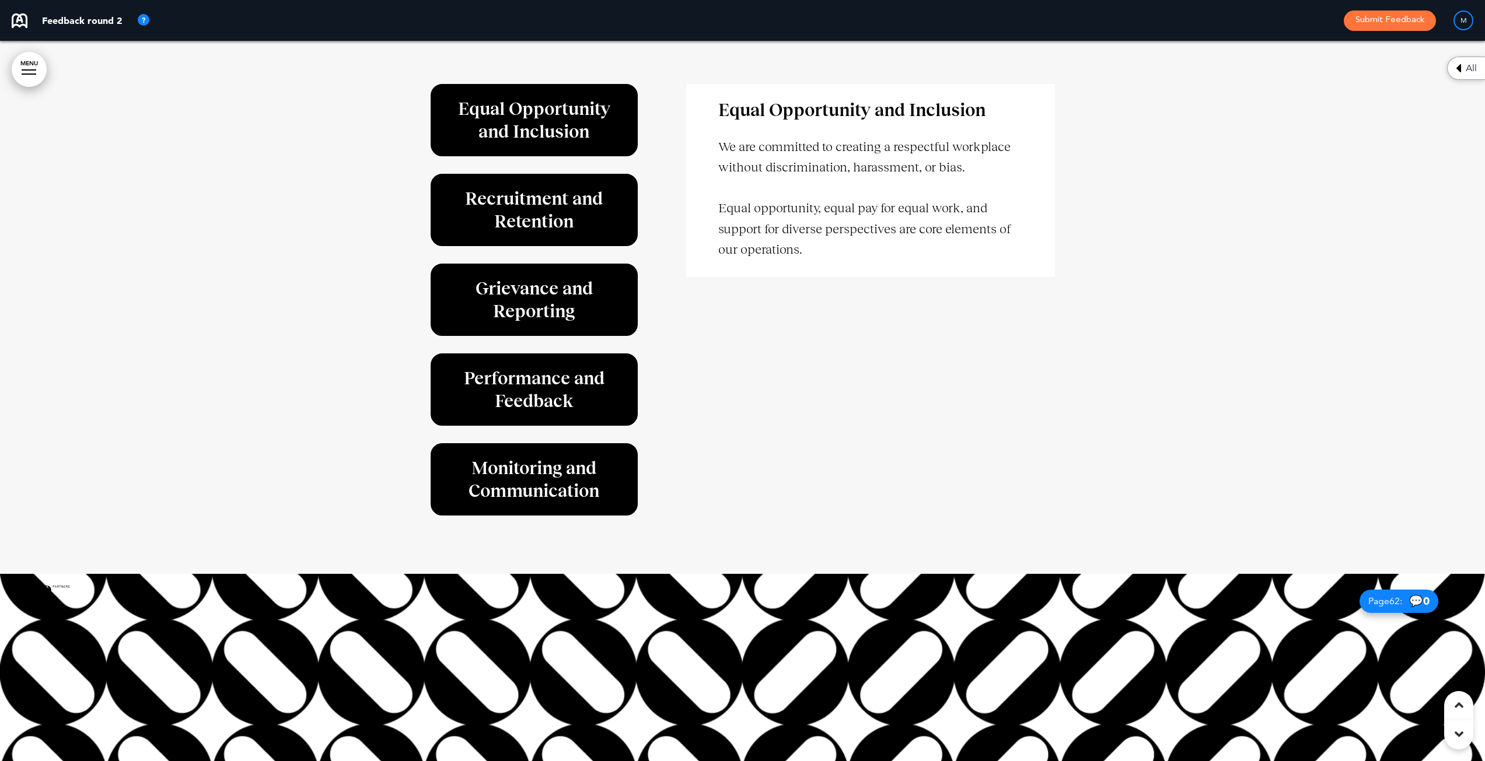
scroll to position [43042, 0]
